Goal: Navigation & Orientation: Find specific page/section

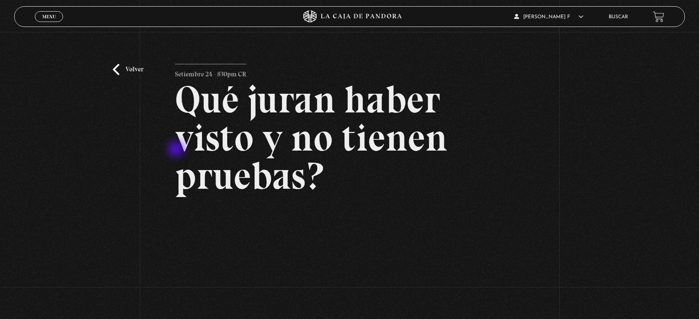
scroll to position [69, 0]
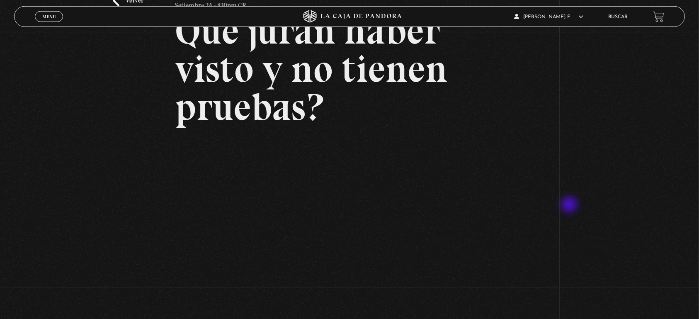
click at [570, 205] on div "Volver Setiembre 24 - 830pm CR Qué juran haber visto y no tienen pruebas?" at bounding box center [349, 157] width 699 height 388
click at [560, 280] on div "Volver Setiembre 24 - 830pm CR Qué juran haber visto y no tienen pruebas?" at bounding box center [349, 157] width 699 height 388
click at [50, 17] on span "Menu" at bounding box center [49, 16] width 14 height 5
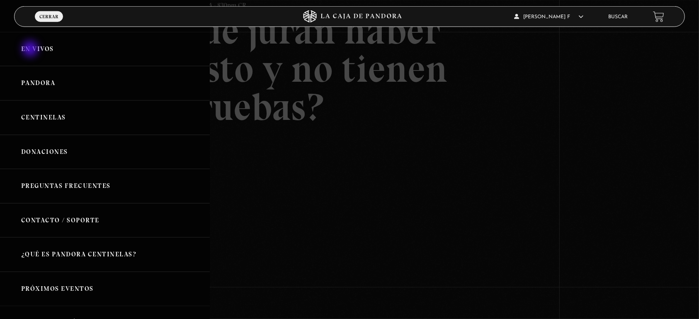
click at [31, 50] on link "En vivos" at bounding box center [105, 49] width 210 height 34
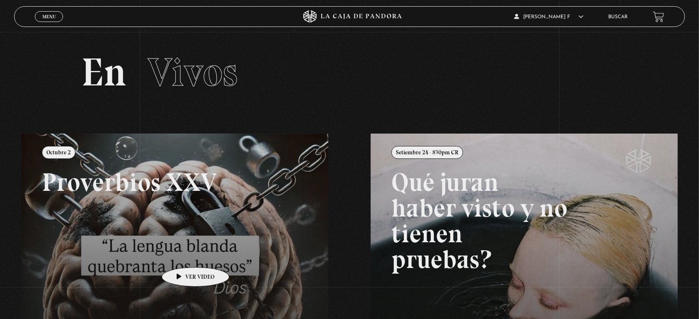
click at [182, 255] on link at bounding box center [370, 292] width 699 height 319
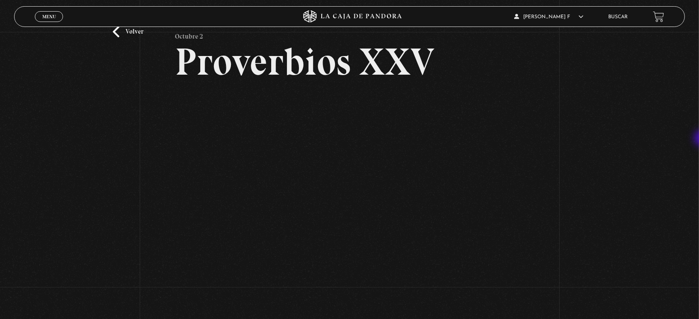
scroll to position [39, 0]
click at [580, 180] on div "Volver Octubre 2 Proverbios XXV" at bounding box center [349, 167] width 699 height 348
